Goal: Go to known website: Access a specific website the user already knows

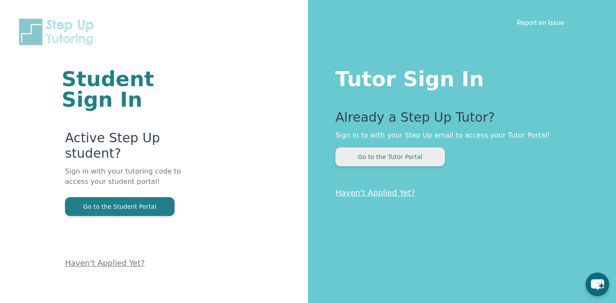
click at [389, 159] on button "Go to the Tutor Portal" at bounding box center [391, 156] width 110 height 19
